Goal: Task Accomplishment & Management: Use online tool/utility

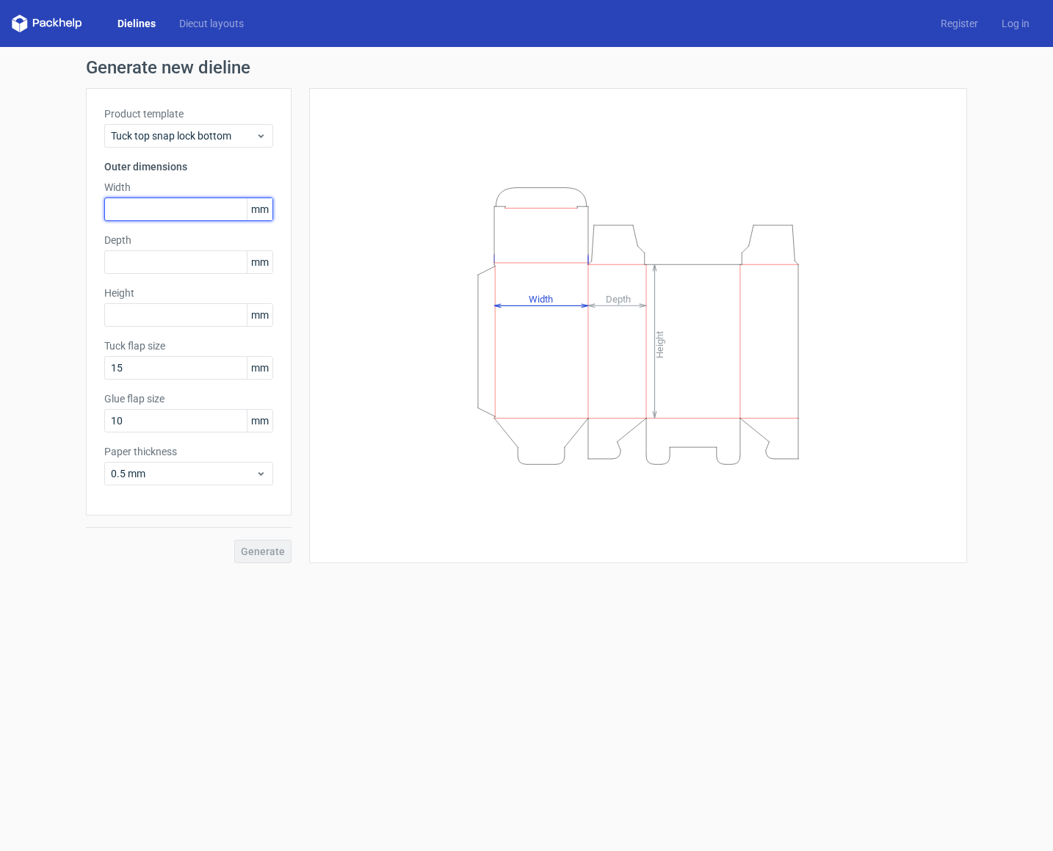
click at [193, 215] on input "text" at bounding box center [188, 210] width 169 height 24
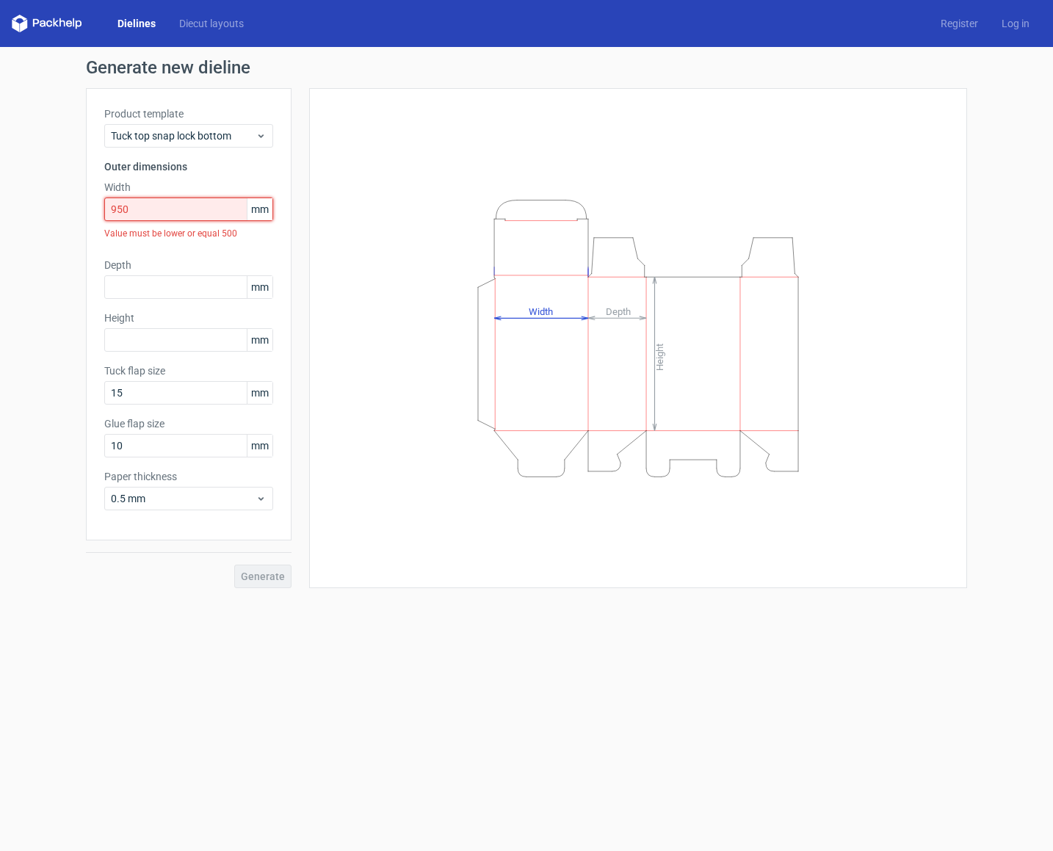
drag, startPoint x: 151, startPoint y: 210, endPoint x: -73, endPoint y: 183, distance: 226.4
click at [0, 183] on html "Dielines Diecut layouts Register Log in Generate new dieline Product template T…" at bounding box center [526, 425] width 1053 height 851
type input "95"
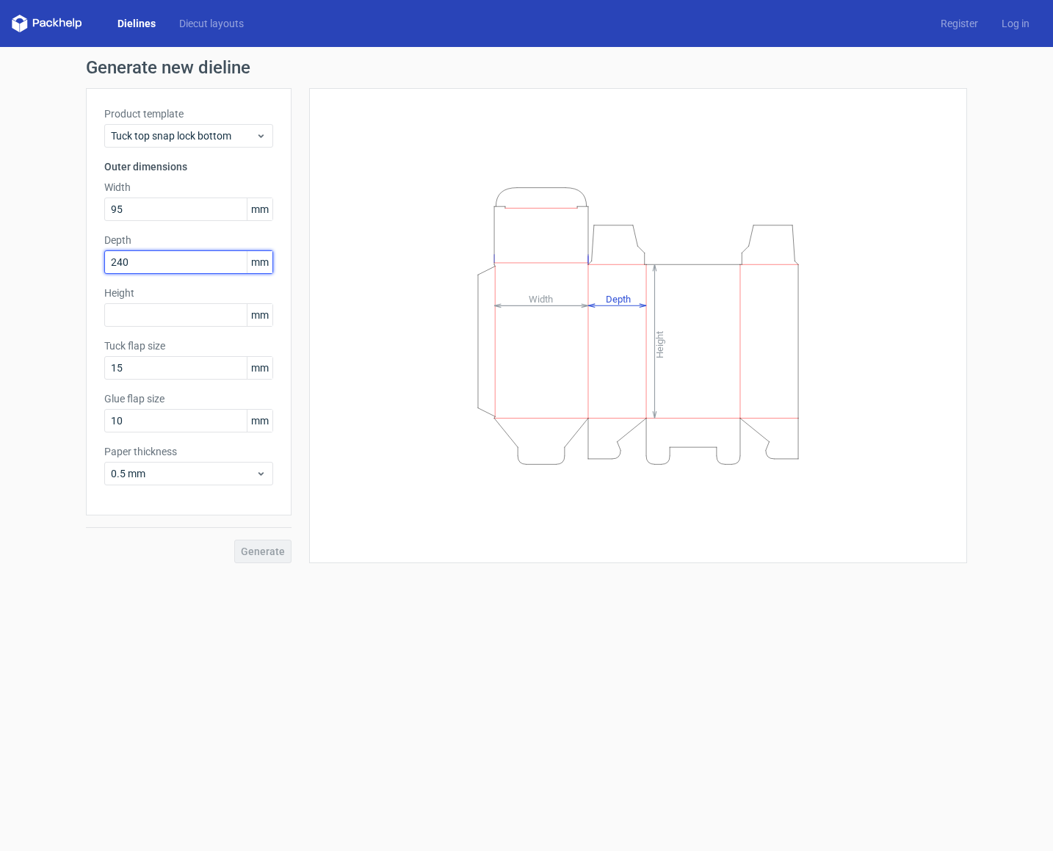
type input "0"
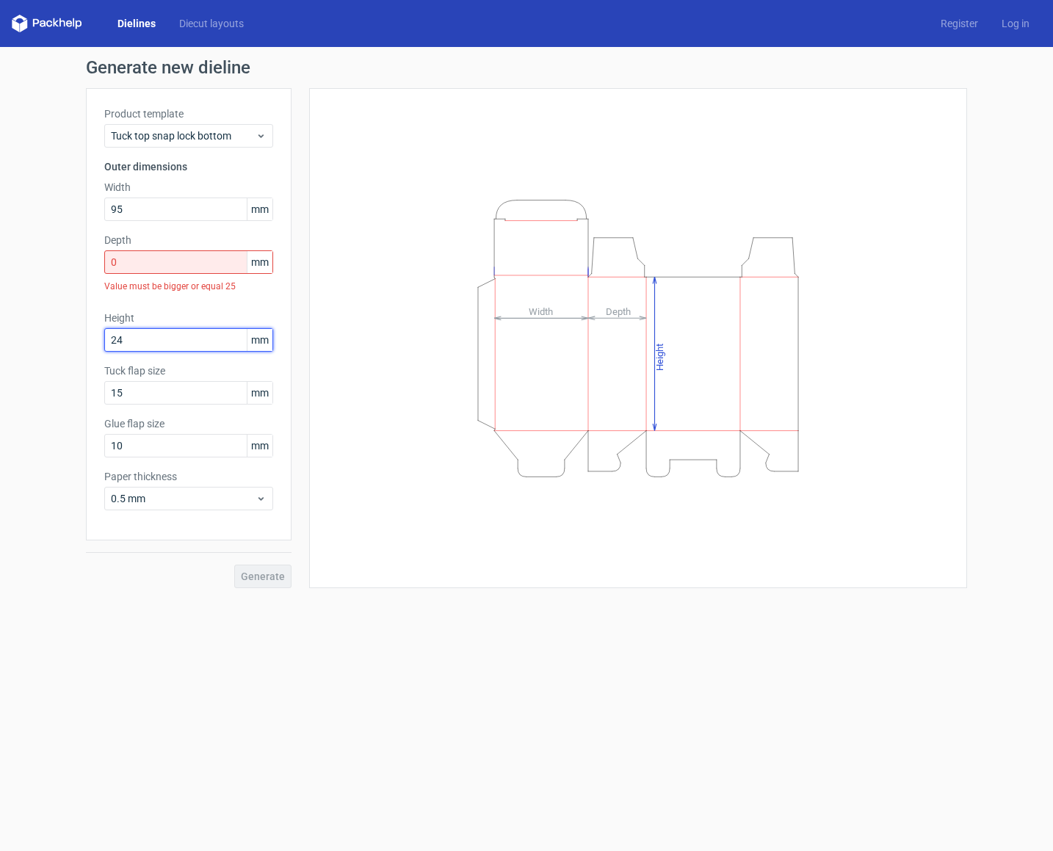
type input "240"
click at [161, 262] on input "0" at bounding box center [188, 262] width 169 height 24
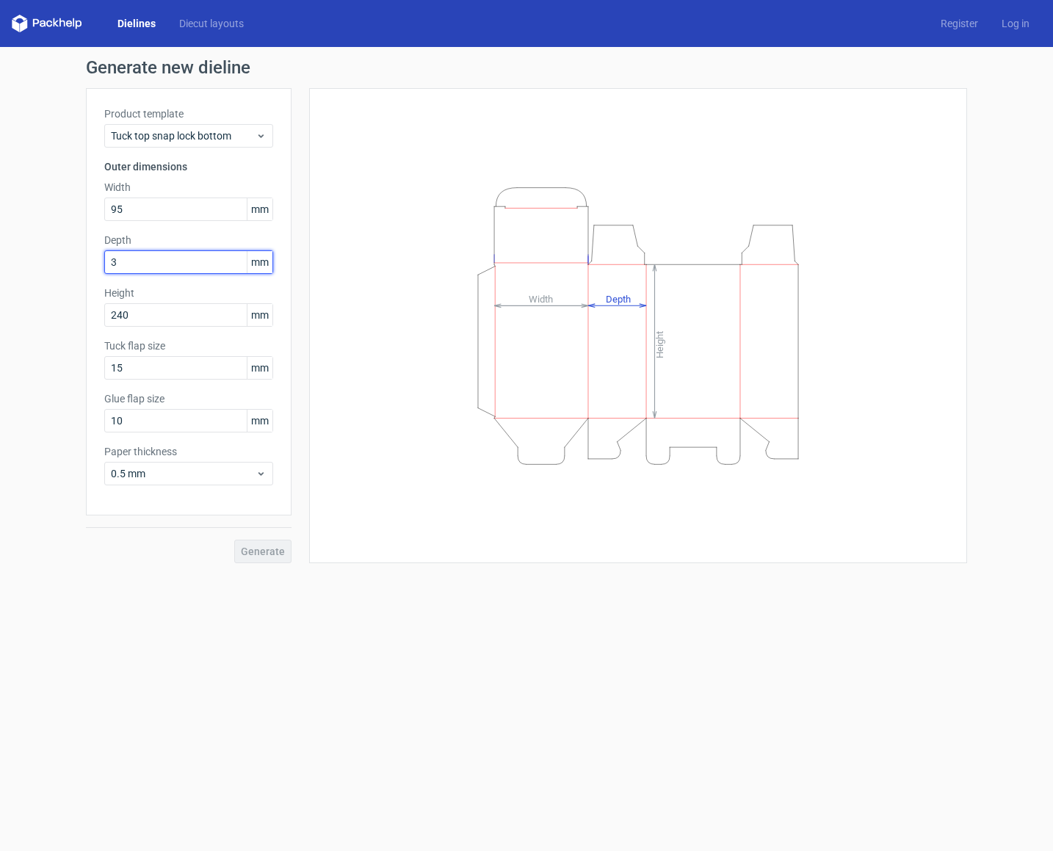
type input "35"
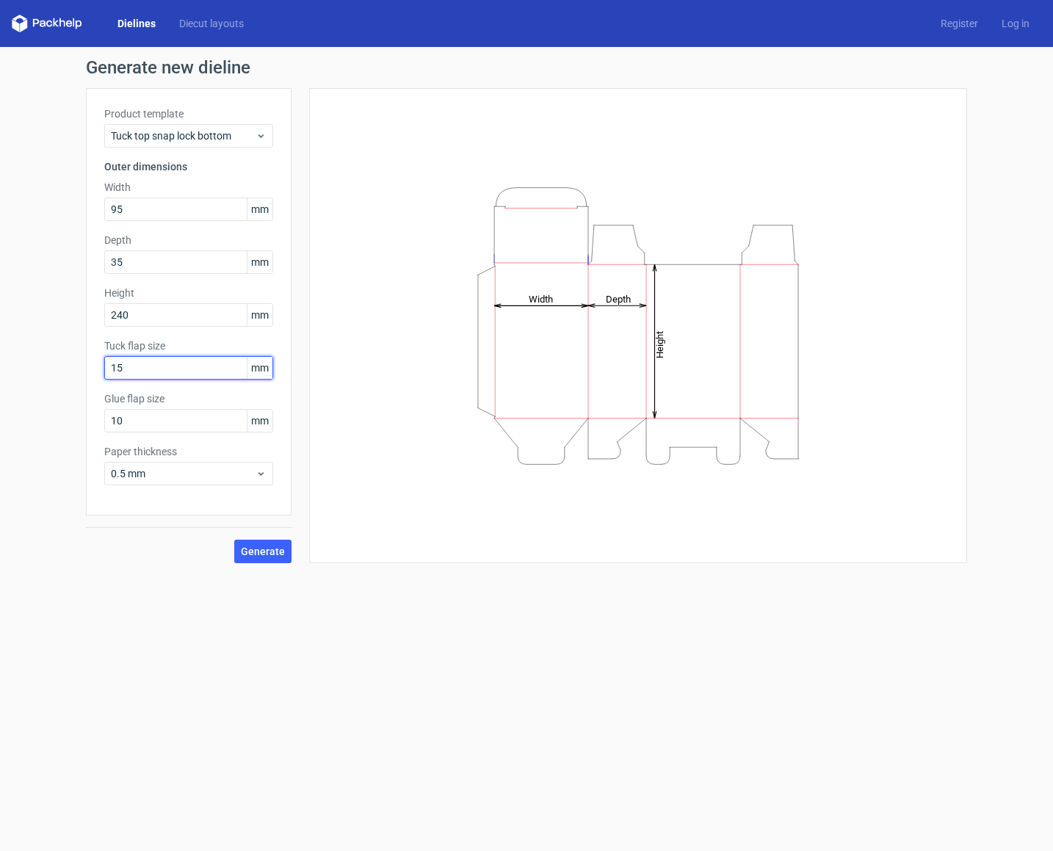
drag, startPoint x: 189, startPoint y: 366, endPoint x: 61, endPoint y: 360, distance: 128.7
click at [61, 360] on div "Generate new dieline Product template Tuck top snap lock bottom Outer dimension…" at bounding box center [526, 311] width 1053 height 528
drag, startPoint x: 176, startPoint y: 423, endPoint x: 47, endPoint y: 414, distance: 128.9
click at [47, 414] on div "Generate new dieline Product template Tuck top snap lock bottom Outer dimension…" at bounding box center [526, 311] width 1053 height 528
type input "15"
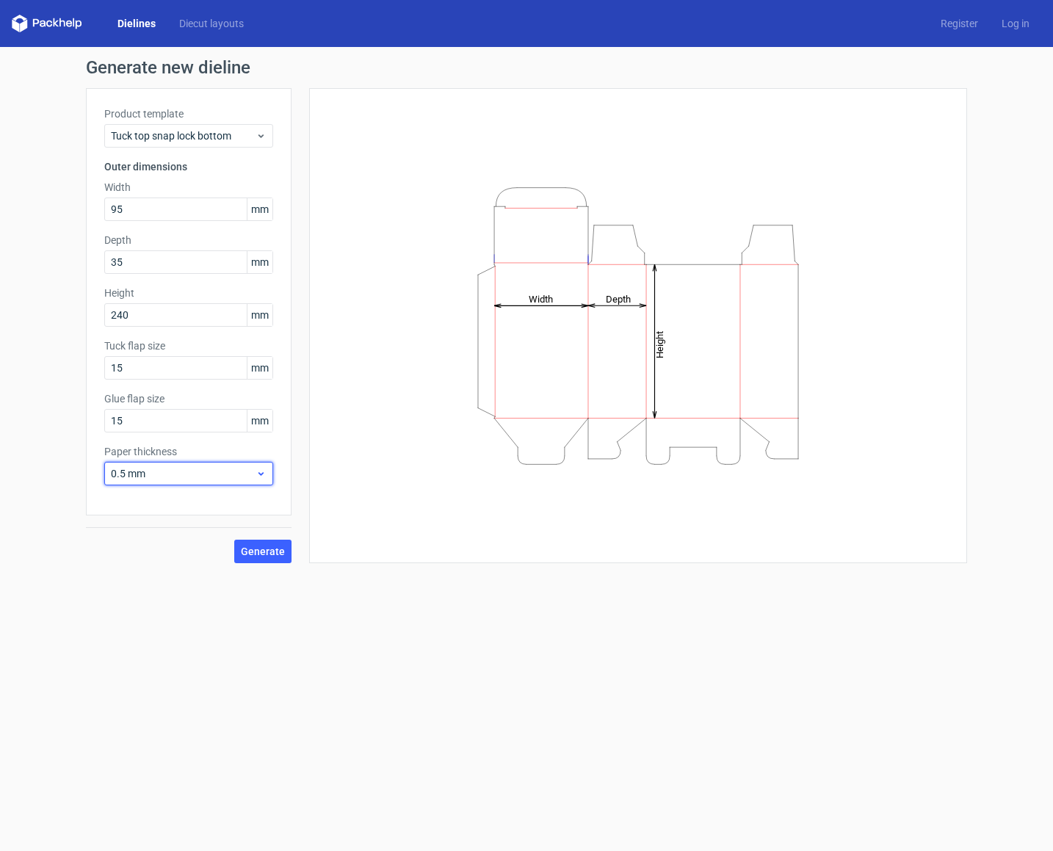
click at [218, 462] on div "0.5 mm" at bounding box center [188, 474] width 169 height 24
click at [156, 623] on div "4 mm" at bounding box center [188, 624] width 157 height 24
click at [268, 552] on span "Generate" at bounding box center [263, 551] width 44 height 10
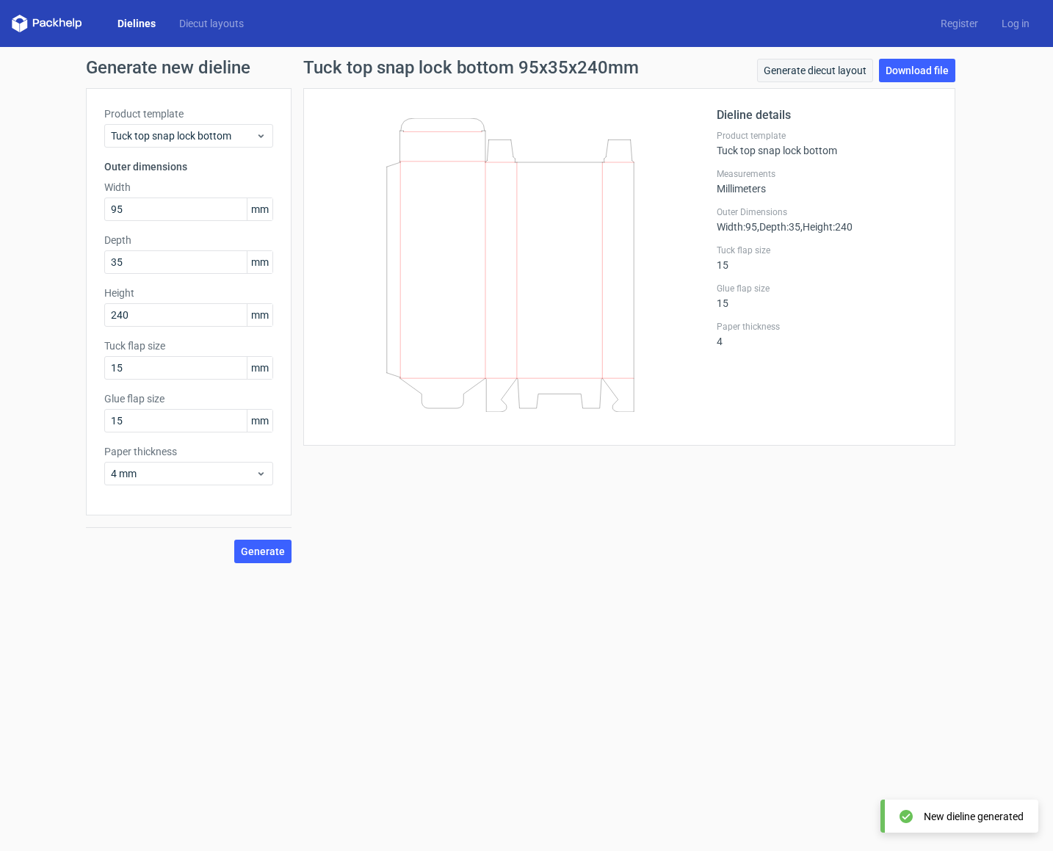
click at [806, 72] on link "Generate diecut layout" at bounding box center [815, 71] width 116 height 24
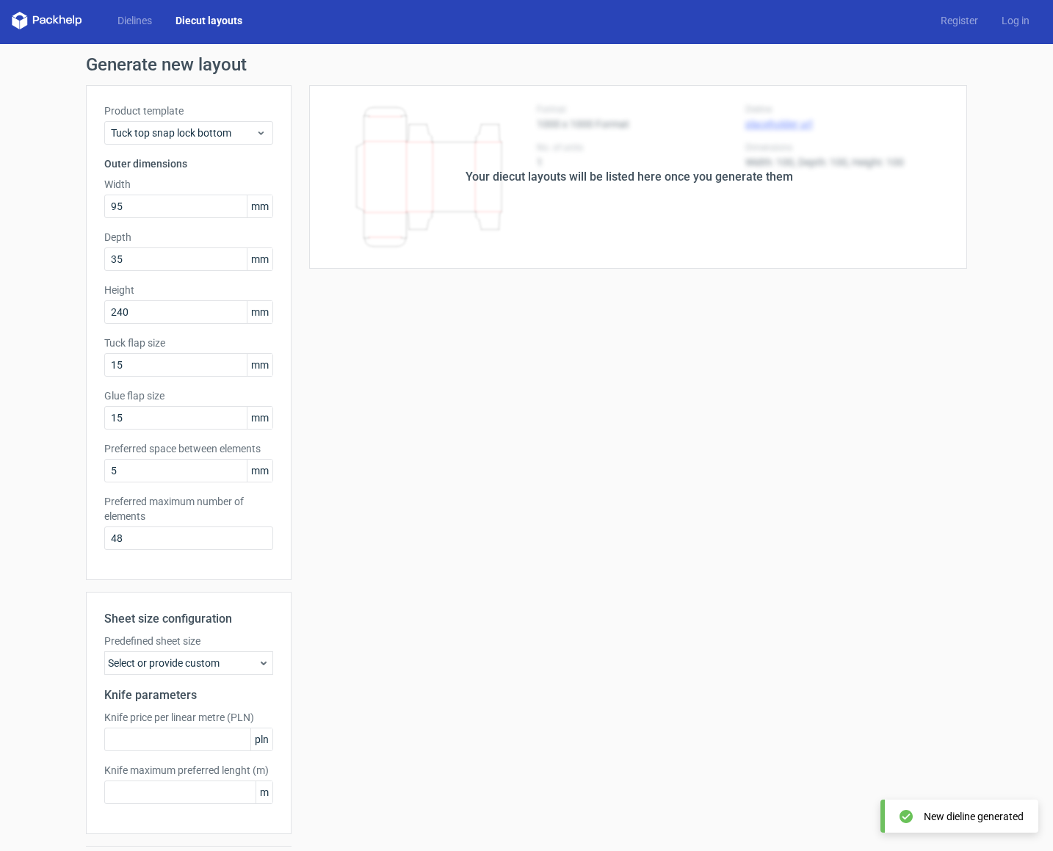
scroll to position [46, 0]
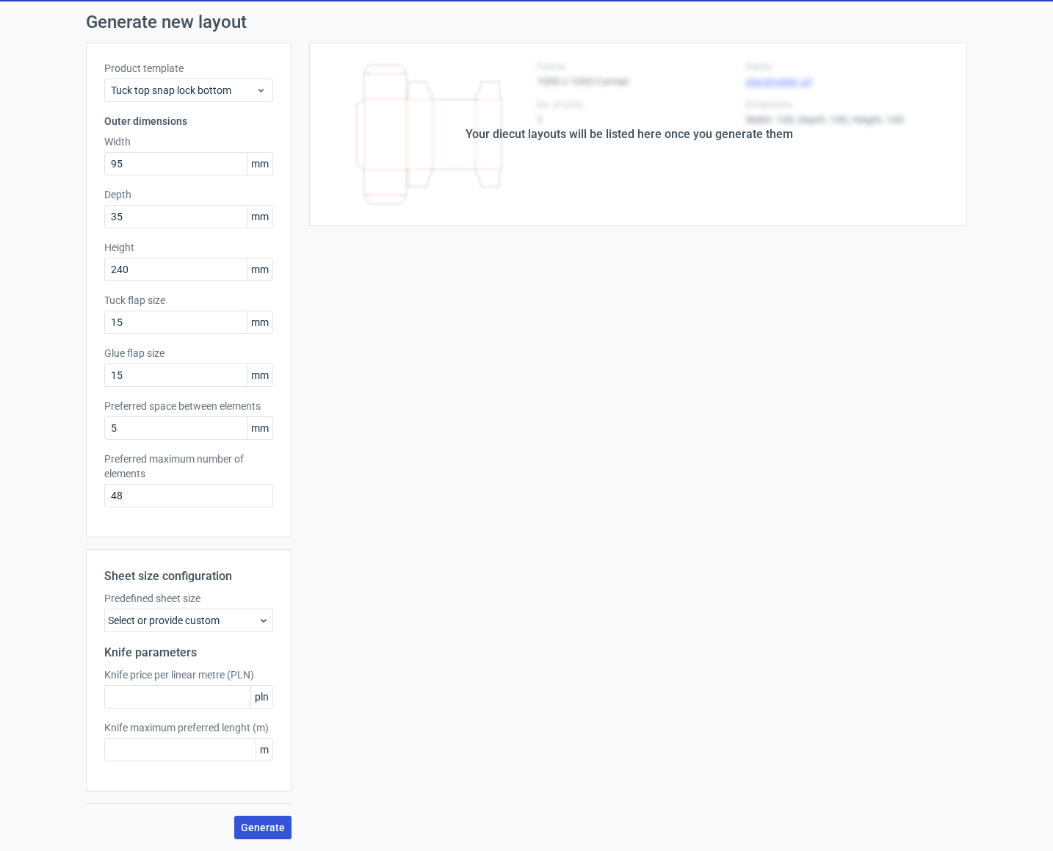
click at [256, 823] on span "Generate" at bounding box center [263, 828] width 44 height 10
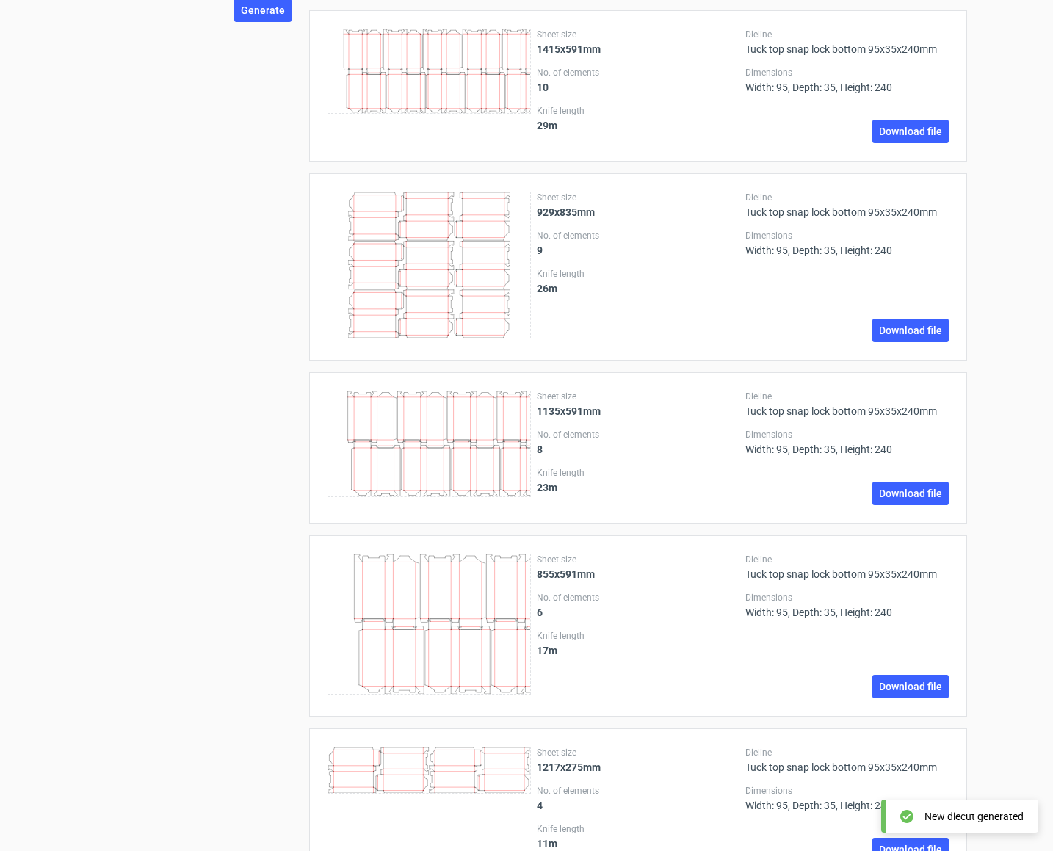
scroll to position [1440, 0]
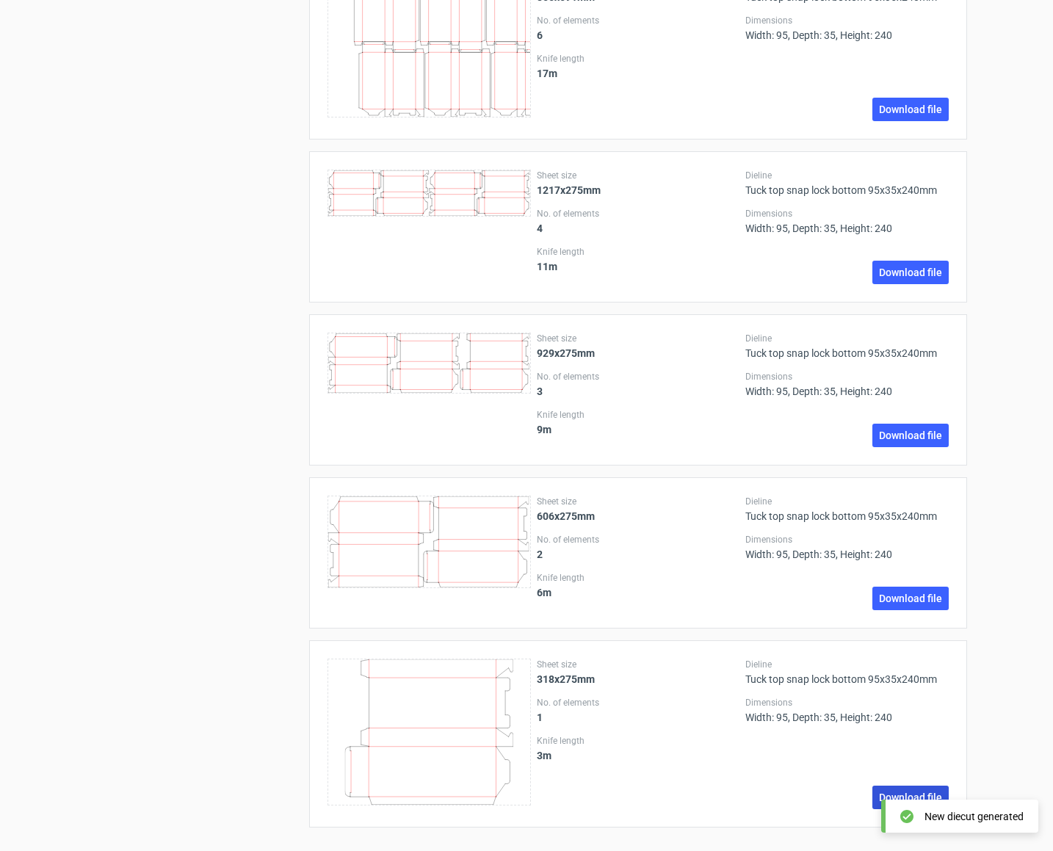
click at [884, 790] on link "Download file" at bounding box center [911, 798] width 76 height 24
